Goal: Task Accomplishment & Management: Manage account settings

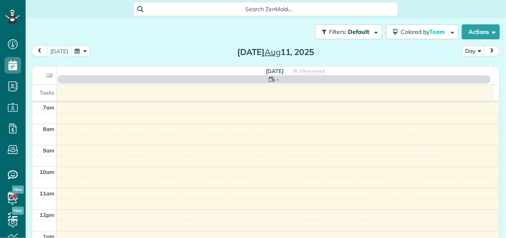
scroll to position [4, 4]
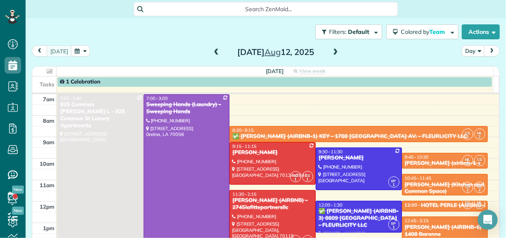
scroll to position [41, 0]
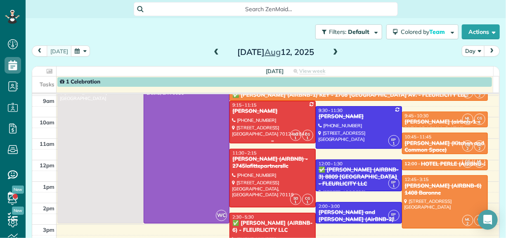
click at [270, 116] on div at bounding box center [272, 122] width 85 height 42
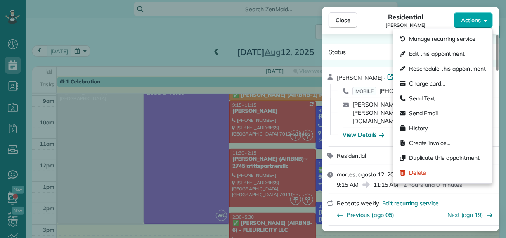
click at [472, 20] on span "Actions" at bounding box center [471, 20] width 20 height 8
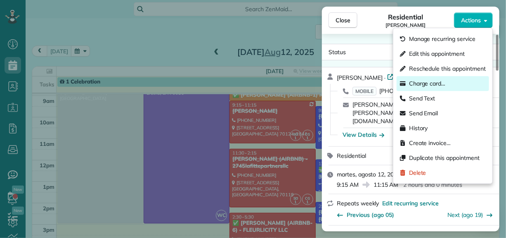
click at [421, 81] on span "Charge card…" at bounding box center [427, 83] width 37 height 8
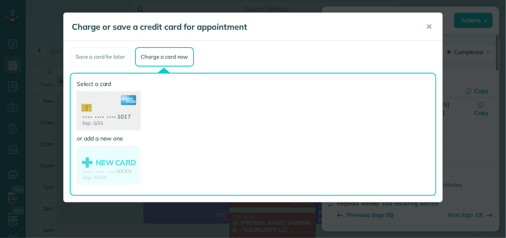
click at [110, 118] on use at bounding box center [109, 112] width 64 height 40
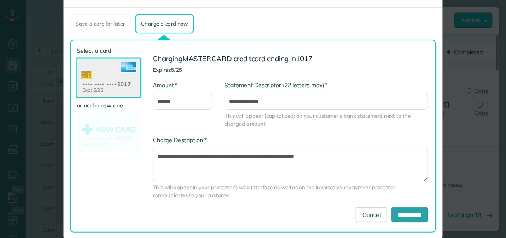
scroll to position [46, 0]
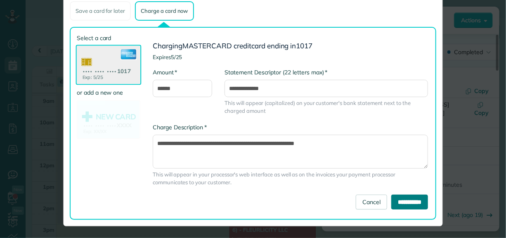
click at [411, 203] on input "**********" at bounding box center [409, 201] width 37 height 15
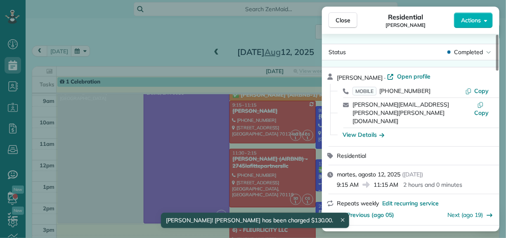
drag, startPoint x: 128, startPoint y: 39, endPoint x: 113, endPoint y: 33, distance: 15.9
click at [128, 38] on div "Close Residential KATIE MYERS Actions Status Completed KATIE MYERS · Open profi…" at bounding box center [253, 119] width 506 height 238
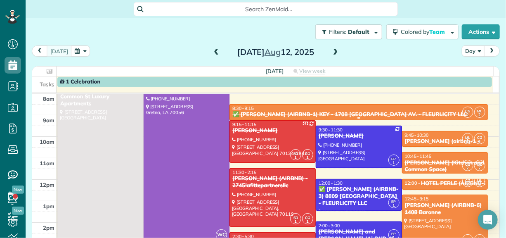
scroll to position [41, 0]
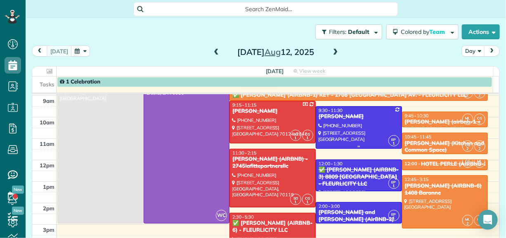
click at [348, 137] on div at bounding box center [358, 127] width 85 height 42
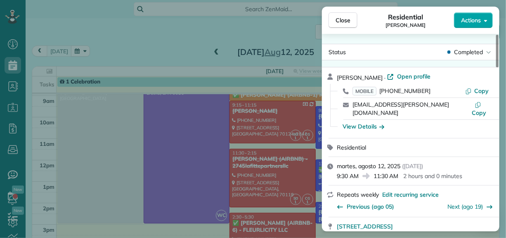
click at [471, 22] on span "Actions" at bounding box center [471, 20] width 20 height 8
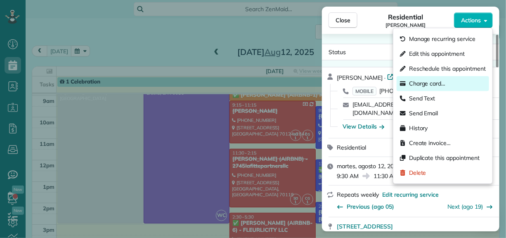
click at [419, 85] on span "Charge card…" at bounding box center [427, 83] width 37 height 8
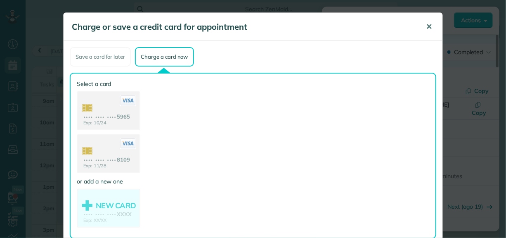
click at [426, 30] on span "✕" at bounding box center [429, 26] width 6 height 9
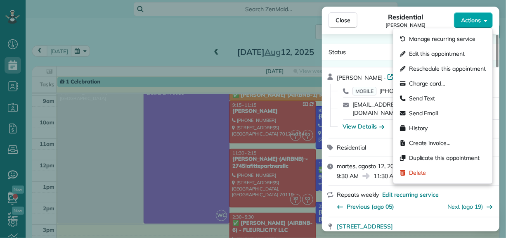
click at [476, 23] on span "Actions" at bounding box center [471, 20] width 20 height 8
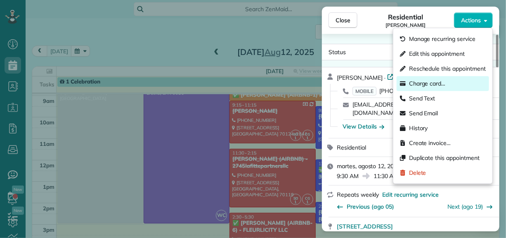
click at [424, 83] on span "Charge card…" at bounding box center [427, 83] width 37 height 8
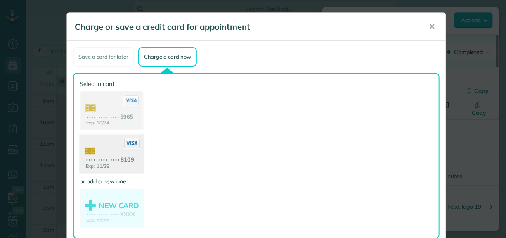
click at [107, 159] on use at bounding box center [112, 155] width 64 height 40
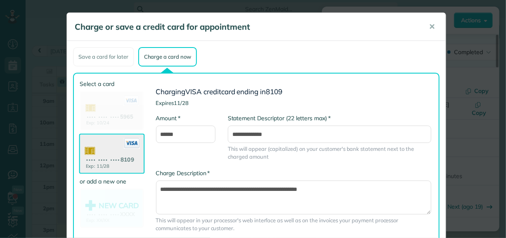
scroll to position [46, 0]
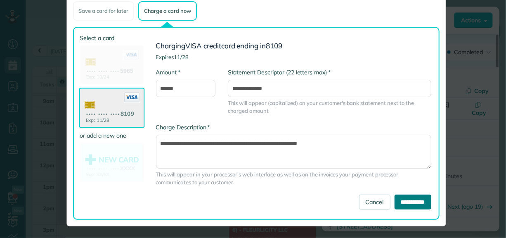
click at [416, 203] on input "**********" at bounding box center [413, 201] width 37 height 15
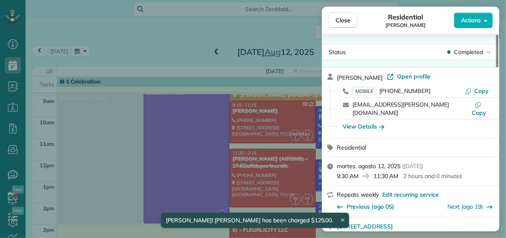
drag, startPoint x: 121, startPoint y: 42, endPoint x: 88, endPoint y: 29, distance: 35.4
click at [121, 42] on div "Close Residential COURTENAY MILLER Actions Status Completed COURTENAY MILLER · …" at bounding box center [253, 119] width 506 height 238
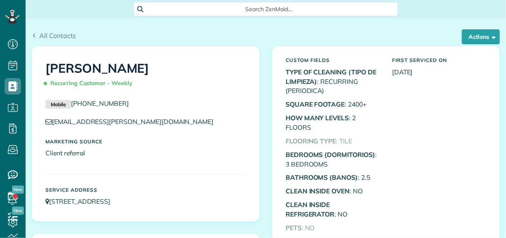
scroll to position [4, 4]
click at [470, 37] on button "Actions" at bounding box center [481, 36] width 38 height 15
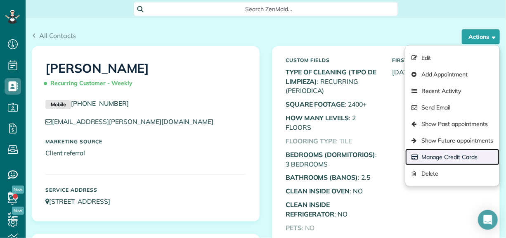
click at [436, 154] on link "Manage Credit Cards" at bounding box center [452, 157] width 94 height 17
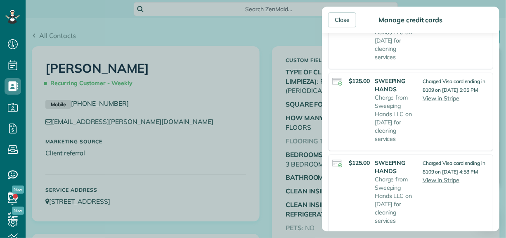
scroll to position [165, 0]
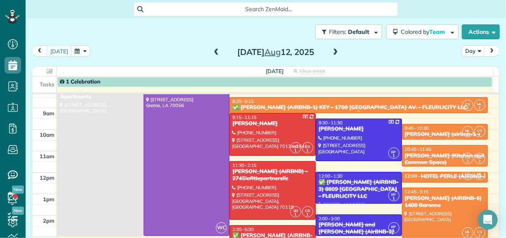
scroll to position [41, 0]
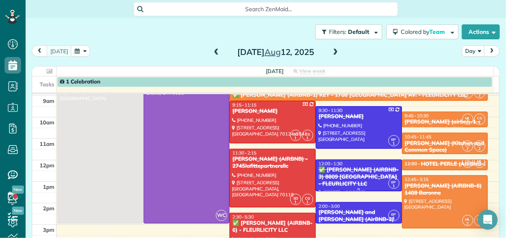
click at [335, 179] on div "✅ [PERSON_NAME] (AIRBNB-3) 8809 [GEOGRAPHIC_DATA] - FLEURLICITY LLC" at bounding box center [358, 176] width 81 height 21
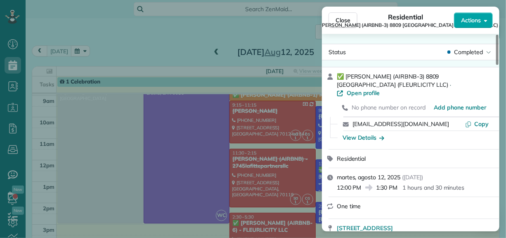
click at [476, 16] on span "Actions" at bounding box center [471, 20] width 20 height 8
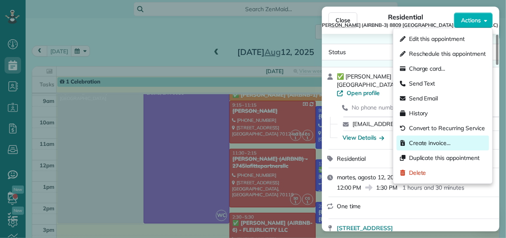
click at [434, 145] on span "Create invoice…" at bounding box center [430, 143] width 42 height 8
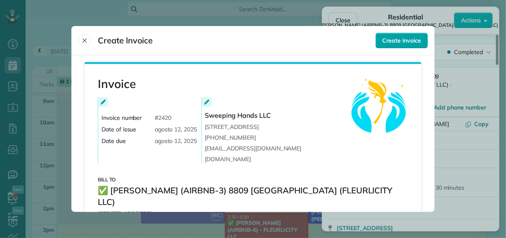
click at [393, 43] on span "Create invoice" at bounding box center [402, 40] width 38 height 8
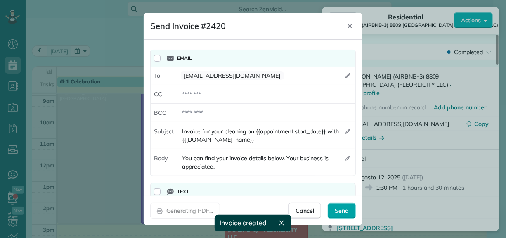
click at [341, 213] on span "Send" at bounding box center [342, 210] width 14 height 8
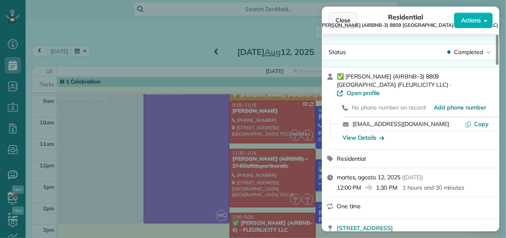
click at [341, 17] on span "Close" at bounding box center [343, 20] width 15 height 8
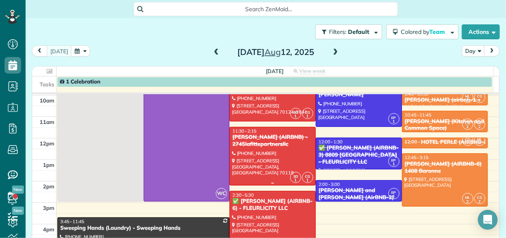
scroll to position [83, 0]
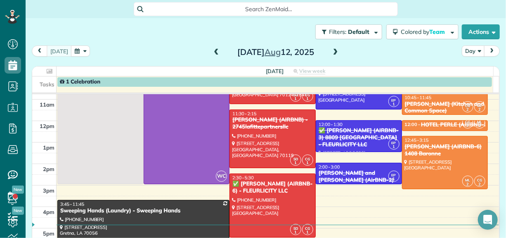
scroll to position [83, 0]
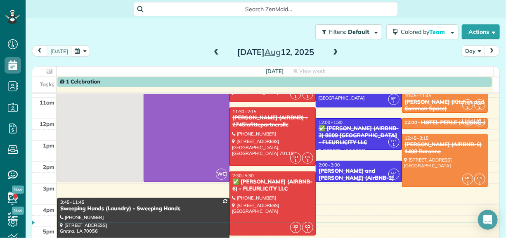
click at [350, 171] on div "[PERSON_NAME] and [PERSON_NAME] (AirBNB-2)" at bounding box center [358, 175] width 81 height 14
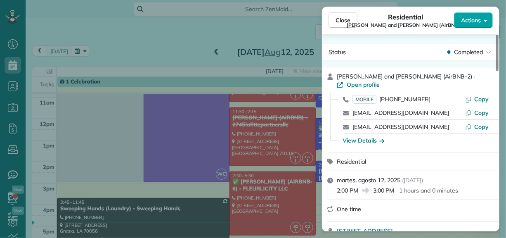
click at [477, 17] on span "Actions" at bounding box center [471, 20] width 20 height 8
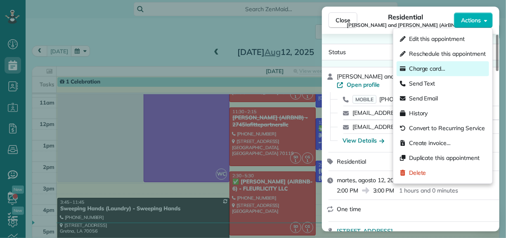
click at [426, 68] on span "Charge card…" at bounding box center [427, 68] width 37 height 8
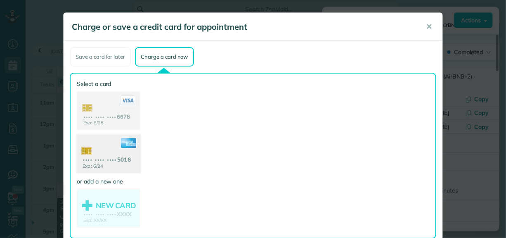
click at [120, 151] on use at bounding box center [109, 155] width 64 height 40
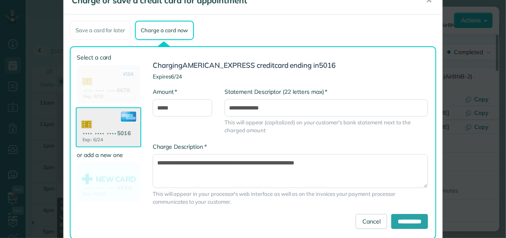
scroll to position [46, 0]
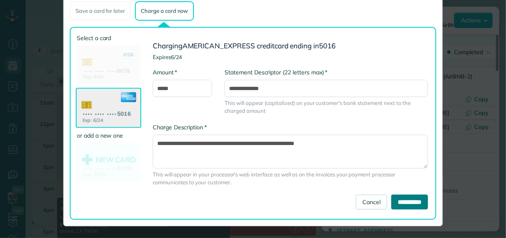
click at [394, 202] on input "**********" at bounding box center [409, 201] width 37 height 15
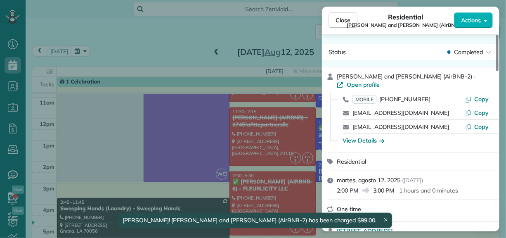
click at [216, 141] on div "Close Residential Grady and Monique Knight (AirBNB-2) Actions Status Completed …" at bounding box center [253, 119] width 506 height 238
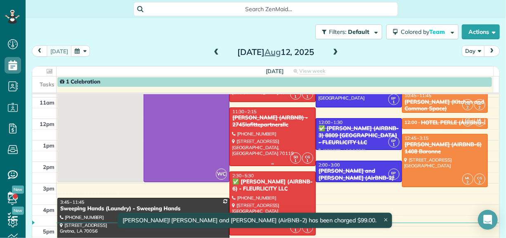
click at [268, 128] on div "[PERSON_NAME] (AIRBNB) - 2745lafittepartnersllc" at bounding box center [272, 121] width 81 height 14
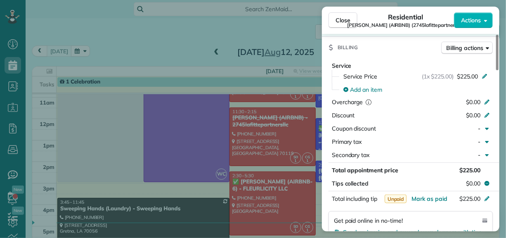
scroll to position [537, 0]
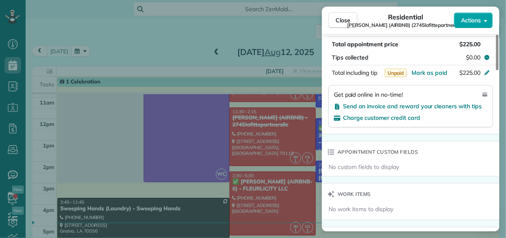
click at [476, 24] on button "Actions" at bounding box center [473, 20] width 39 height 16
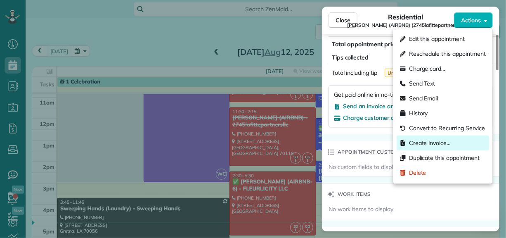
click at [430, 142] on span "Create invoice…" at bounding box center [430, 143] width 42 height 8
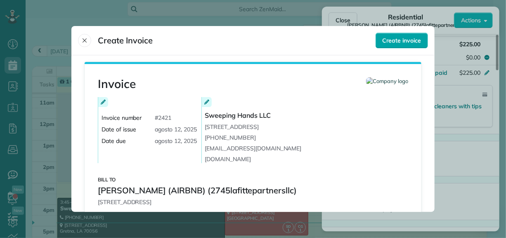
click at [400, 40] on span "Create invoice" at bounding box center [402, 40] width 38 height 8
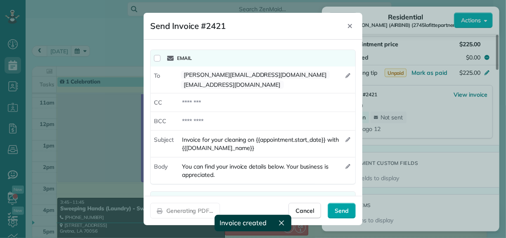
click at [344, 211] on span "Send" at bounding box center [342, 210] width 14 height 8
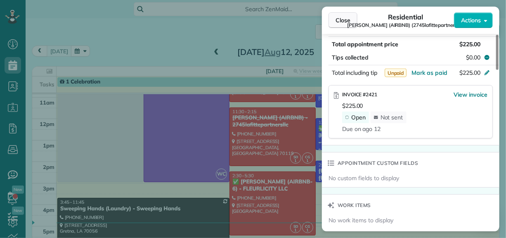
click at [336, 17] on span "Close" at bounding box center [343, 20] width 15 height 8
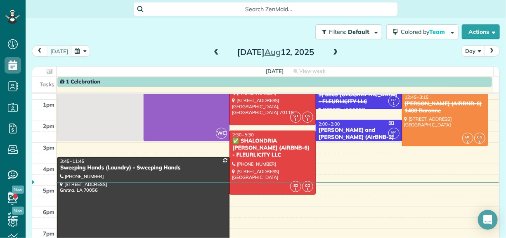
scroll to position [124, 0]
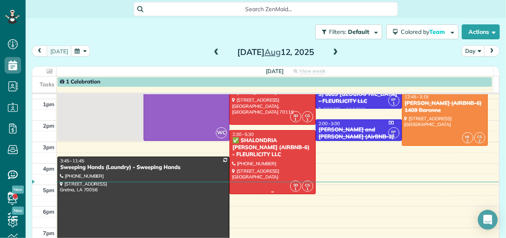
click at [264, 165] on div at bounding box center [272, 161] width 85 height 63
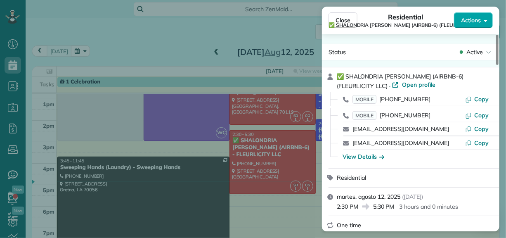
click at [484, 20] on button "Actions" at bounding box center [473, 20] width 39 height 16
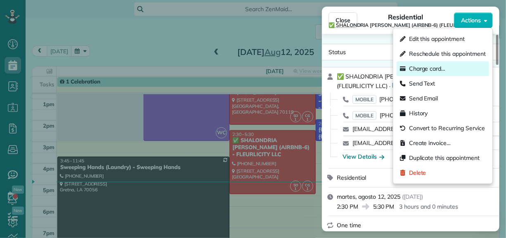
click at [425, 68] on span "Charge card…" at bounding box center [427, 68] width 37 height 8
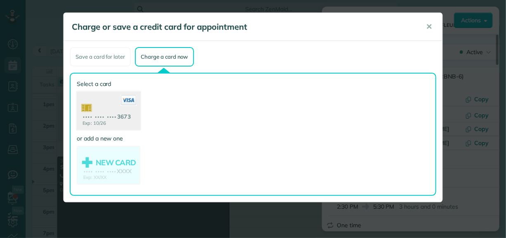
click at [124, 108] on use at bounding box center [109, 112] width 64 height 40
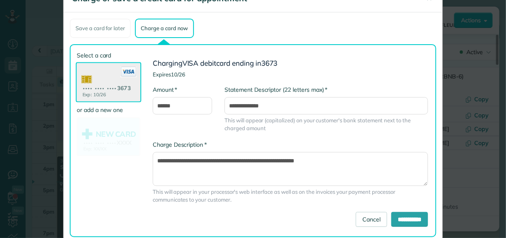
scroll to position [46, 0]
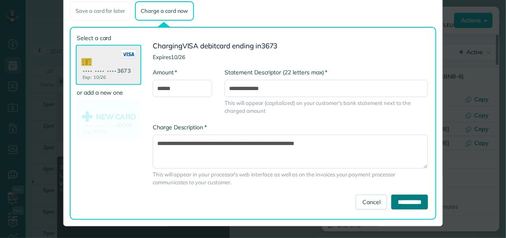
click at [408, 199] on input "**********" at bounding box center [409, 201] width 37 height 15
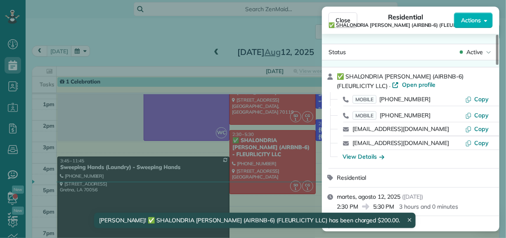
click at [167, 42] on div "Close Residential ✅ SHALONDRIA SIMPSON (AIRBNB-6) (FLEURLICITY LLC) Actions Sta…" at bounding box center [253, 119] width 506 height 238
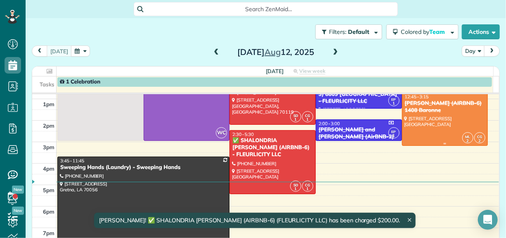
click at [438, 119] on div at bounding box center [444, 119] width 85 height 52
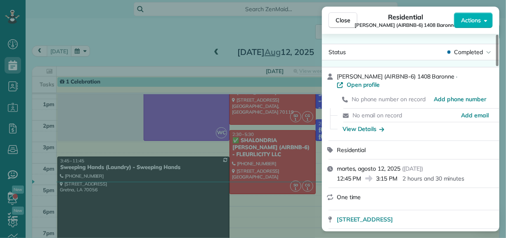
drag, startPoint x: 193, startPoint y: 35, endPoint x: 188, endPoint y: 35, distance: 5.0
click at [193, 35] on div "Close Residential NICK BRUNO (AIRBNB-6) 1408 Baronne Actions Status Completed N…" at bounding box center [253, 119] width 506 height 238
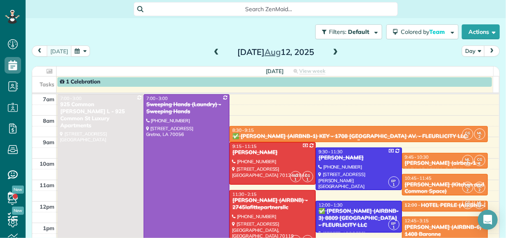
click at [383, 133] on div "✅ [PERSON_NAME] (AIRBNB-1) KEY - 1708 [GEOGRAPHIC_DATA] AV. - FLEURLICITY LLC" at bounding box center [358, 136] width 253 height 7
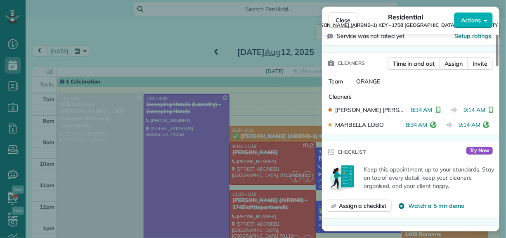
scroll to position [376, 0]
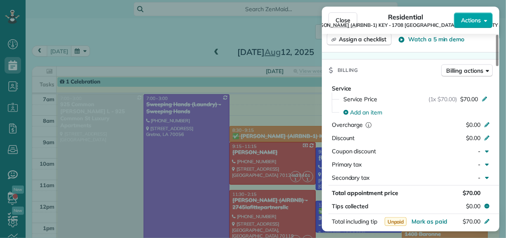
click at [476, 21] on span "Actions" at bounding box center [471, 20] width 20 height 8
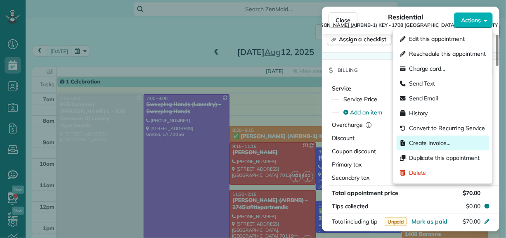
click at [415, 141] on span "Create invoice…" at bounding box center [430, 143] width 42 height 8
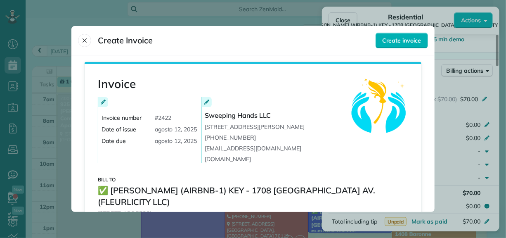
click at [400, 50] on header "Create Invoice Create invoice" at bounding box center [252, 40] width 363 height 29
click at [398, 43] on span "Create invoice" at bounding box center [402, 40] width 38 height 8
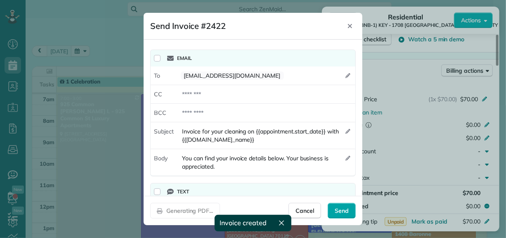
click at [350, 210] on div "Send" at bounding box center [342, 211] width 28 height 16
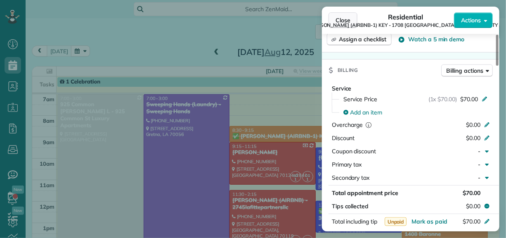
click at [344, 20] on span "Close" at bounding box center [343, 20] width 15 height 8
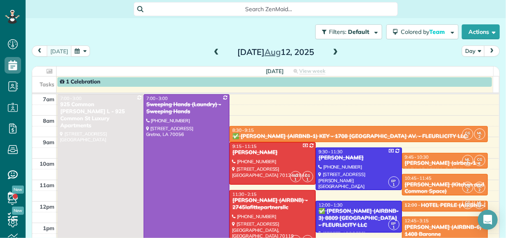
scroll to position [41, 0]
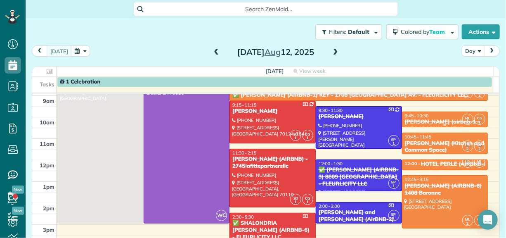
click at [434, 119] on div "[PERSON_NAME] (airbnb-1 - [GEOGRAPHIC_DATA])" at bounding box center [445, 125] width 81 height 14
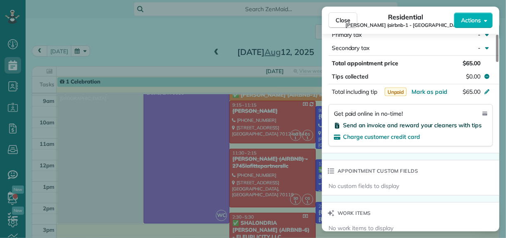
scroll to position [704, 0]
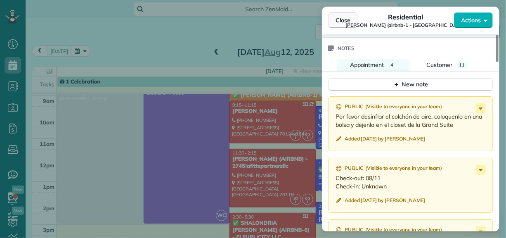
click at [339, 21] on span "Close" at bounding box center [343, 20] width 15 height 8
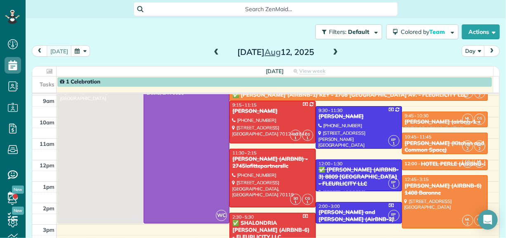
click at [423, 145] on div "[PERSON_NAME] (Kitchen and Common Space)" at bounding box center [445, 147] width 81 height 14
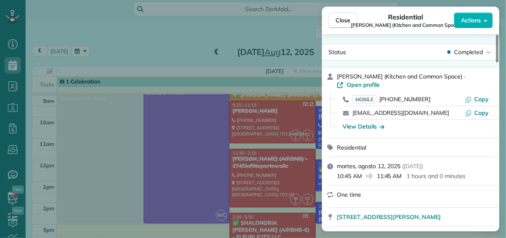
drag, startPoint x: 393, startPoint y: 76, endPoint x: 466, endPoint y: 78, distance: 72.7
click at [462, 78] on span "[PERSON_NAME] (Kitchen and Common Space)" at bounding box center [399, 76] width 125 height 7
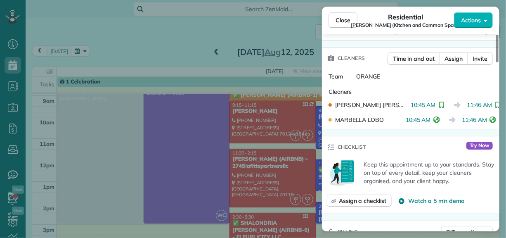
scroll to position [37, 0]
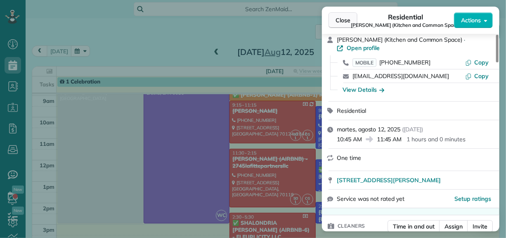
click at [340, 20] on span "Close" at bounding box center [343, 20] width 15 height 8
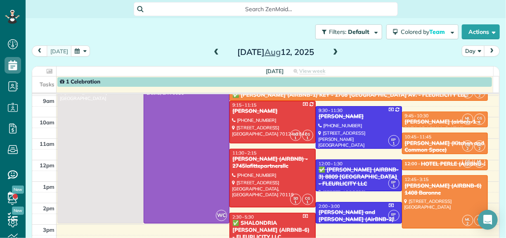
click at [497, 159] on div "Filters: Default Colored by Team Color by Cleaner Color by Team Color by Status…" at bounding box center [266, 119] width 480 height 203
click at [122, 54] on div "[DATE] Day [DATE]" at bounding box center [266, 52] width 468 height 15
click at [282, 123] on div at bounding box center [272, 122] width 85 height 42
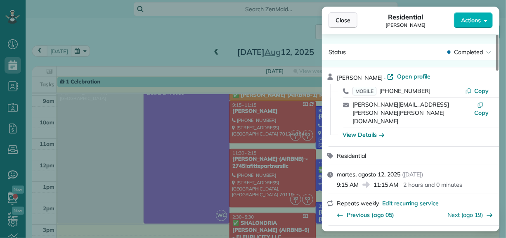
click at [338, 17] on span "Close" at bounding box center [343, 20] width 15 height 8
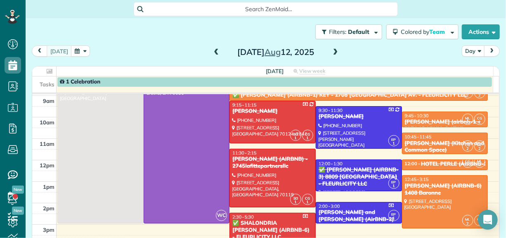
click at [28, 196] on div "Filters: Default Colored by Team Color by Cleaner Color by Team Color by Status…" at bounding box center [266, 119] width 480 height 203
